Goal: Task Accomplishment & Management: Complete application form

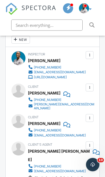
scroll to position [840, 0]
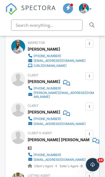
click at [89, 75] on div at bounding box center [89, 75] width 5 height 5
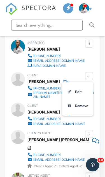
click at [78, 103] on div "Remove" at bounding box center [81, 106] width 13 height 6
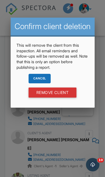
click at [59, 94] on input "Remove Client" at bounding box center [52, 92] width 48 height 10
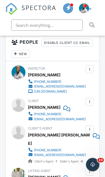
scroll to position [904, 0]
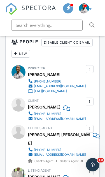
click at [90, 99] on div at bounding box center [89, 101] width 5 height 5
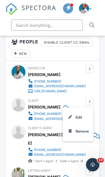
click at [83, 130] on div "Remove" at bounding box center [81, 131] width 13 height 6
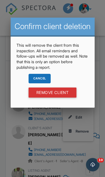
click at [63, 97] on input "Remove Client" at bounding box center [52, 92] width 48 height 10
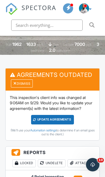
scroll to position [121, 0]
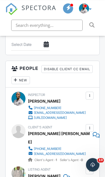
click at [30, 80] on div "New" at bounding box center [20, 80] width 18 height 8
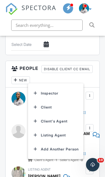
click at [57, 106] on li "Client" at bounding box center [55, 107] width 49 height 14
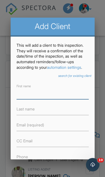
click at [57, 95] on input "First name" at bounding box center [52, 93] width 72 height 12
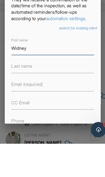
type input "Widney"
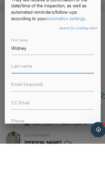
click at [48, 103] on input "Last name" at bounding box center [52, 109] width 72 height 12
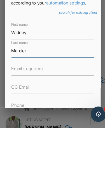
type input "Marcier"
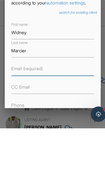
click at [44, 119] on input "Email (required)" at bounding box center [52, 125] width 72 height 12
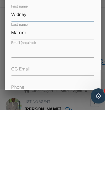
click at [17, 87] on input "Widney" at bounding box center [52, 93] width 72 height 12
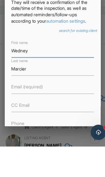
type input "Wedney"
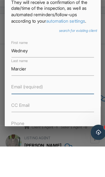
click at [48, 119] on input "Email (required)" at bounding box center [52, 125] width 72 height 12
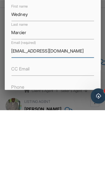
type input "[EMAIL_ADDRESS][DOMAIN_NAME]"
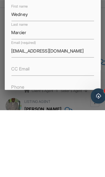
click at [63, 151] on input "Phone" at bounding box center [52, 157] width 72 height 12
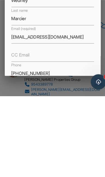
type input "[PHONE_NUMBER]"
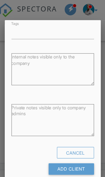
scroll to position [182, 0]
click at [69, 149] on input "Add Client" at bounding box center [69, 148] width 40 height 10
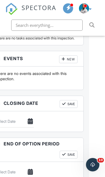
scroll to position [667, 16]
